Goal: Transaction & Acquisition: Download file/media

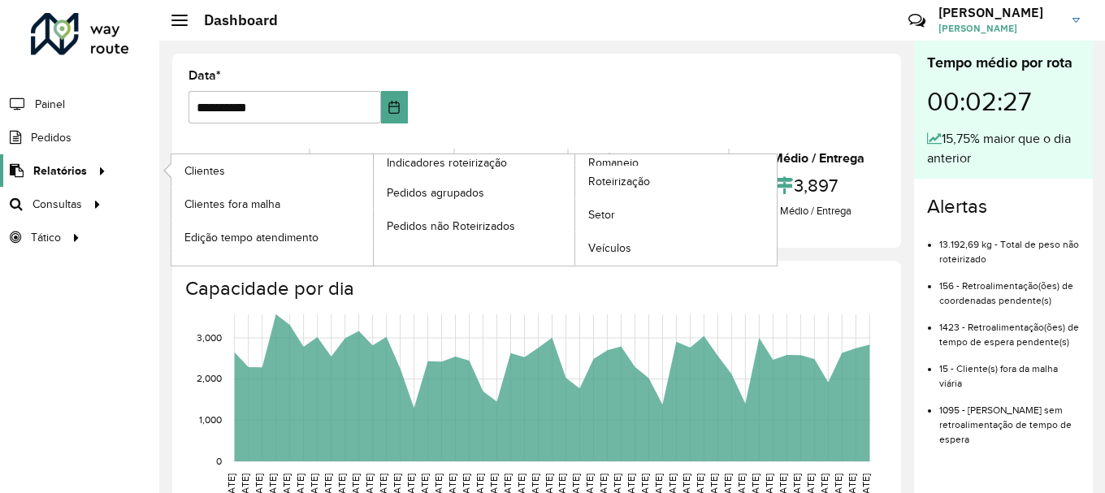
click at [67, 167] on span "Relatórios" at bounding box center [60, 171] width 54 height 17
click at [635, 162] on span "Romaneio" at bounding box center [614, 162] width 53 height 17
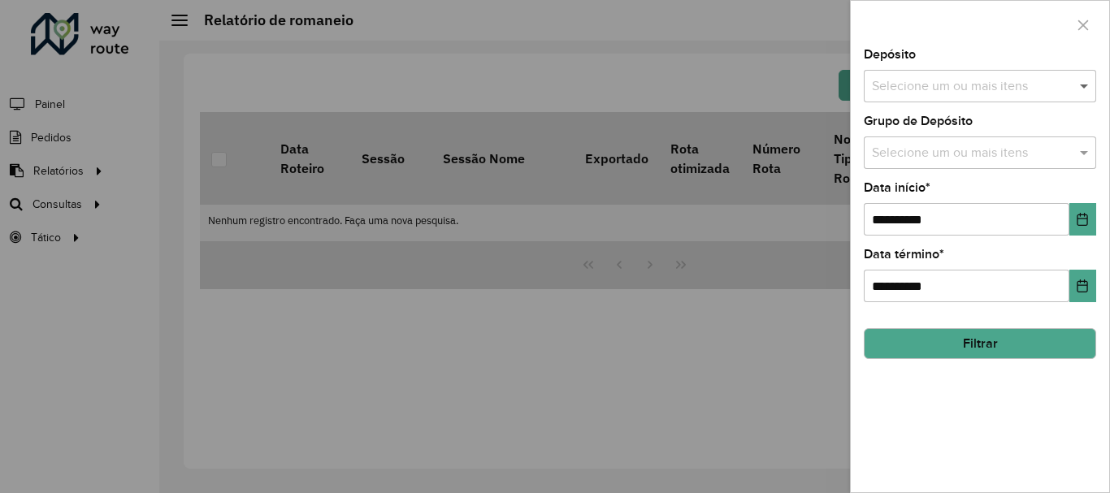
click at [1080, 85] on span at bounding box center [1086, 86] width 20 height 20
click at [1082, 90] on span at bounding box center [1086, 86] width 20 height 20
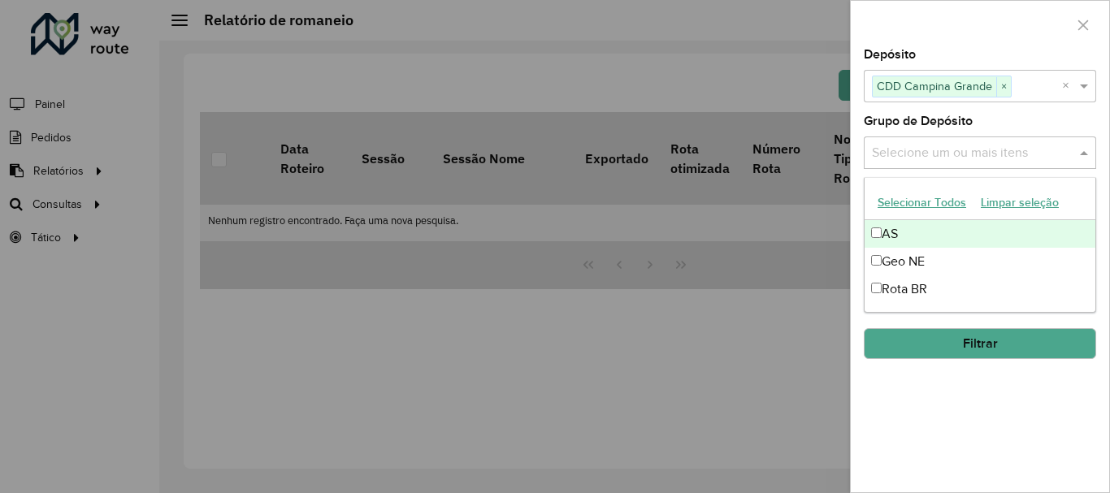
click at [1087, 155] on span at bounding box center [1086, 153] width 20 height 20
click at [1086, 154] on span at bounding box center [1086, 153] width 20 height 20
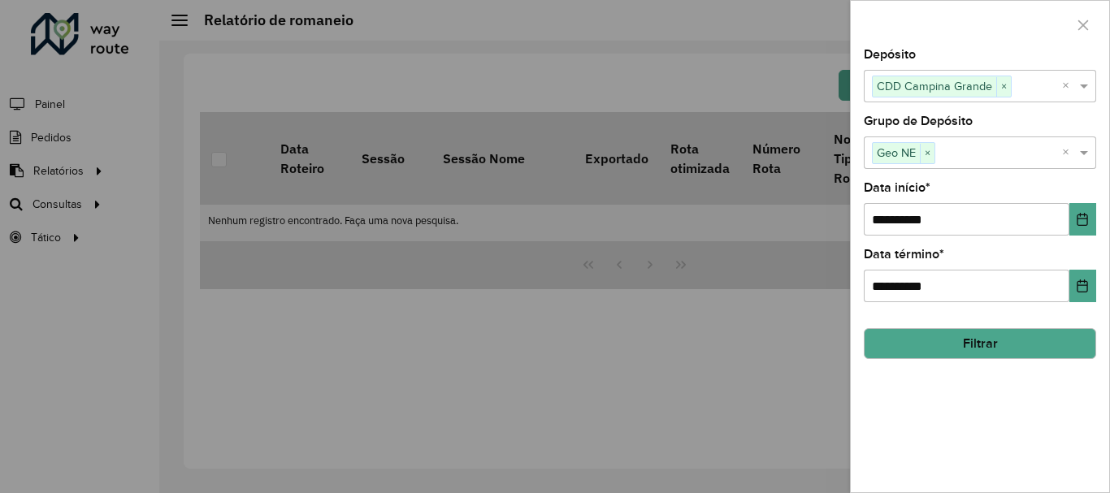
click at [967, 344] on button "Filtrar" at bounding box center [980, 343] width 232 height 31
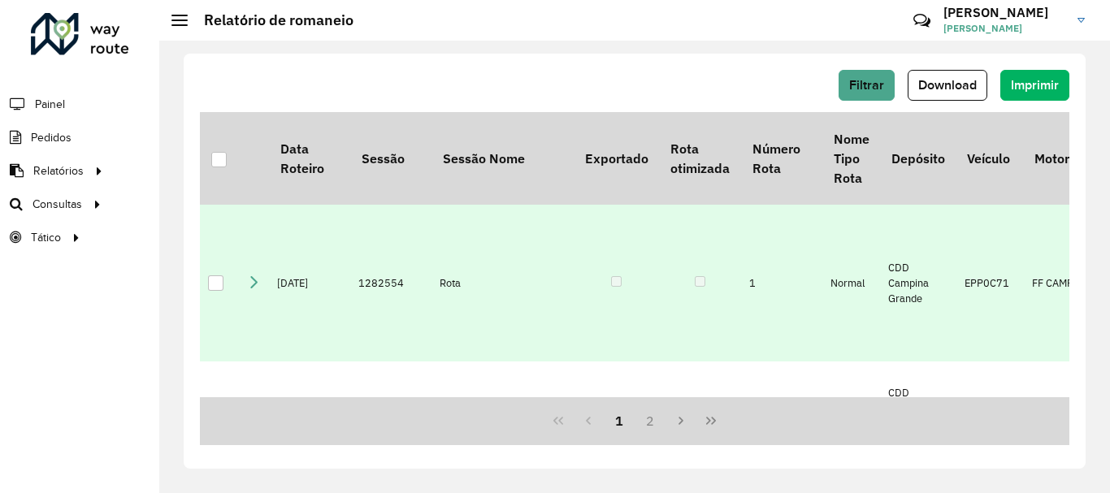
click at [207, 262] on td at bounding box center [219, 283] width 39 height 157
click at [218, 275] on div at bounding box center [215, 282] width 15 height 15
click at [964, 87] on span "Download" at bounding box center [947, 85] width 59 height 14
